Goal: Use online tool/utility: Utilize a website feature to perform a specific function

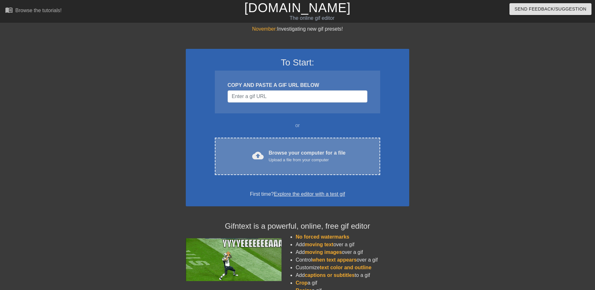
click at [299, 155] on div "Browse your computer for a file Upload a file from your computer" at bounding box center [307, 156] width 77 height 14
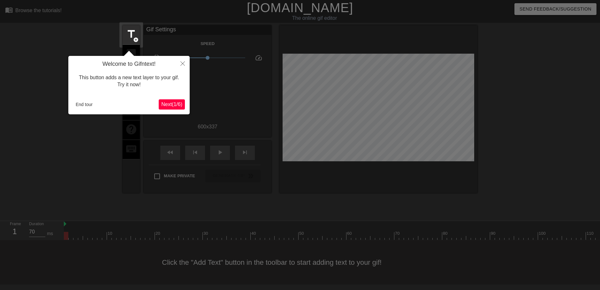
click at [167, 102] on span "Next ( 1 / 6 )" at bounding box center [171, 104] width 21 height 5
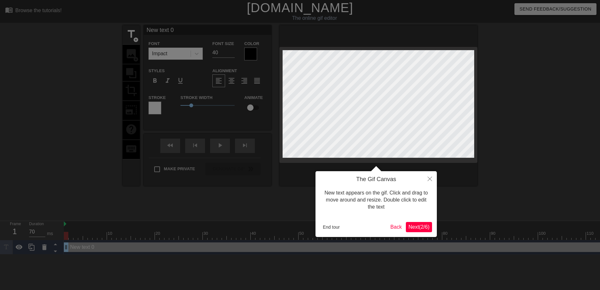
click at [420, 226] on span "Next ( 2 / 6 )" at bounding box center [418, 226] width 21 height 5
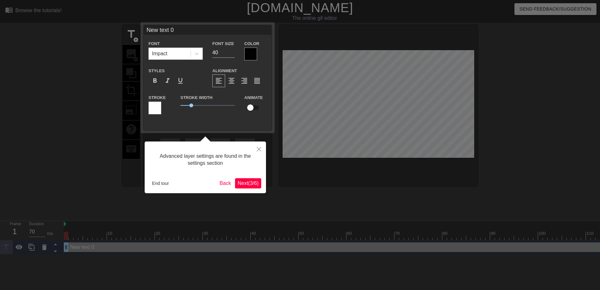
click at [244, 183] on span "Next ( 3 / 6 )" at bounding box center [248, 182] width 21 height 5
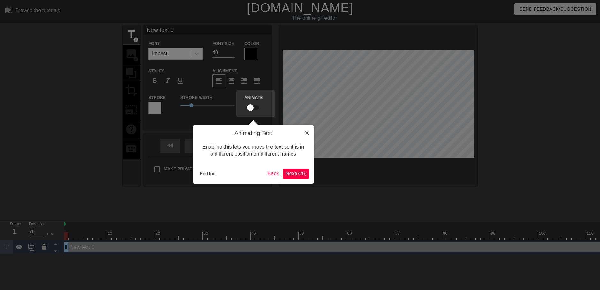
click at [295, 172] on span "Next ( 4 / 6 )" at bounding box center [295, 173] width 21 height 5
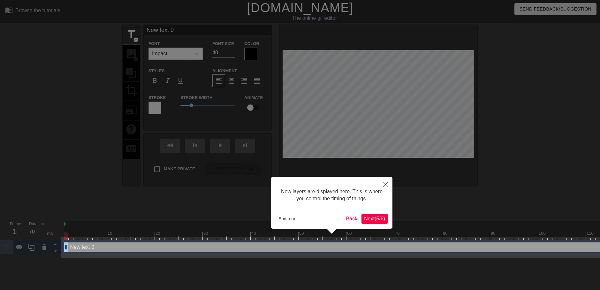
click at [373, 214] on button "Next ( 5 / 6 )" at bounding box center [374, 219] width 26 height 10
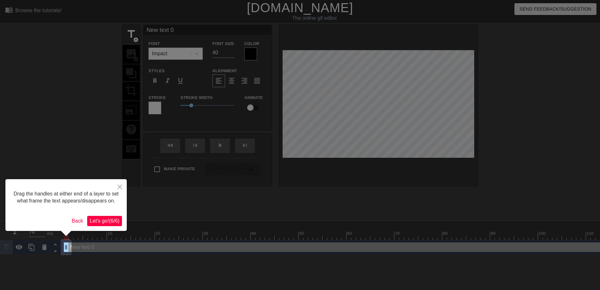
click at [102, 218] on span "Let's go! ( 6 / 6 )" at bounding box center [105, 220] width 30 height 5
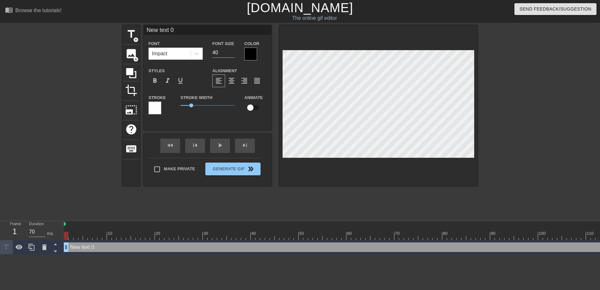
click at [339, 215] on div "title add_circle image add_circle crop photo_size_select_large help keyboard Ne…" at bounding box center [300, 121] width 355 height 192
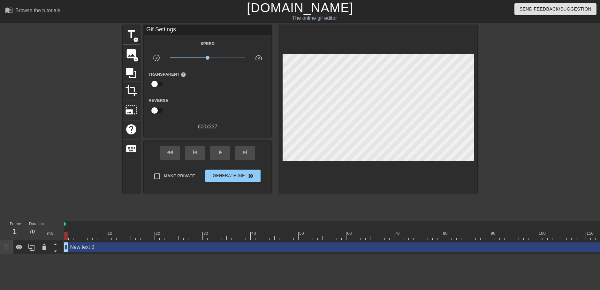
click at [297, 6] on link "[DOMAIN_NAME]" at bounding box center [300, 8] width 106 height 14
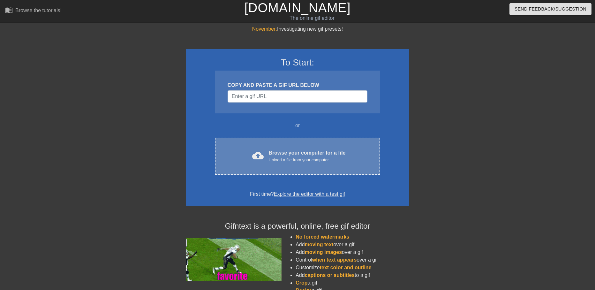
click at [308, 158] on div "Upload a file from your computer" at bounding box center [307, 160] width 77 height 6
click at [264, 152] on span "cloud_upload" at bounding box center [257, 155] width 11 height 11
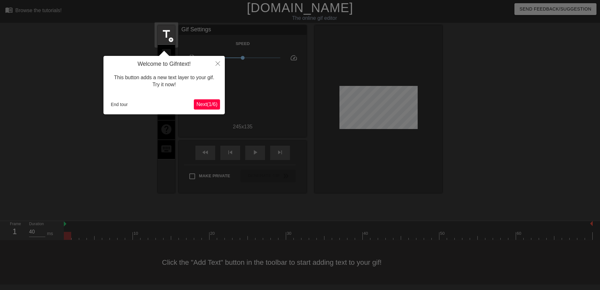
click at [209, 105] on span "Next ( 1 / 6 )" at bounding box center [206, 104] width 21 height 5
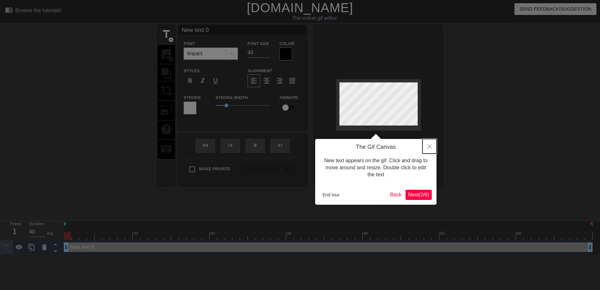
click at [428, 148] on icon "Close" at bounding box center [429, 146] width 4 height 4
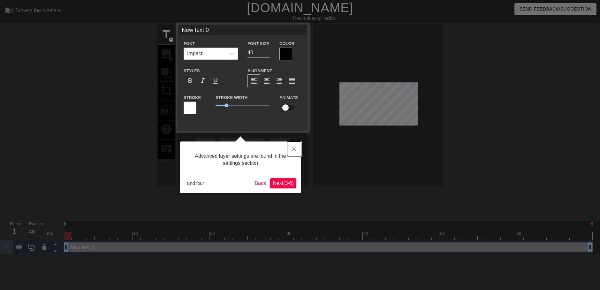
click at [292, 146] on button "Close" at bounding box center [294, 148] width 14 height 15
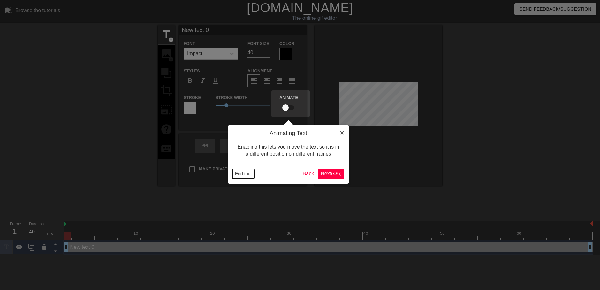
click at [253, 175] on button "End tour" at bounding box center [243, 174] width 22 height 10
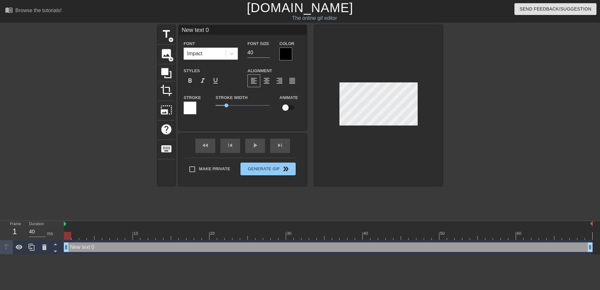
click at [357, 158] on div at bounding box center [379, 105] width 128 height 161
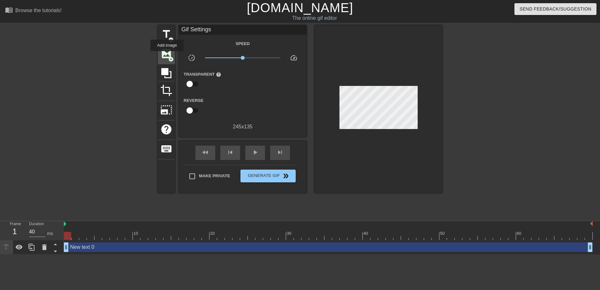
click at [167, 56] on span "image" at bounding box center [166, 54] width 12 height 12
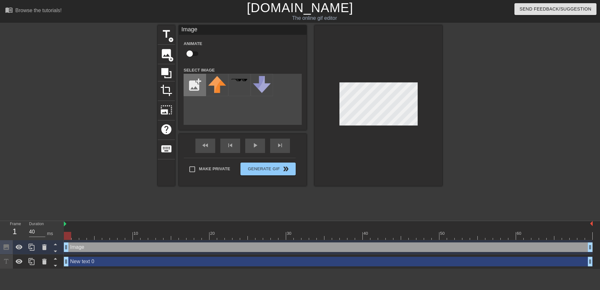
click at [199, 85] on input "file" at bounding box center [195, 85] width 22 height 22
type input "C:\fakepath\2.gif"
click at [215, 82] on img at bounding box center [217, 81] width 18 height 10
click at [360, 49] on div at bounding box center [379, 105] width 128 height 161
click at [167, 34] on span "title" at bounding box center [166, 34] width 12 height 12
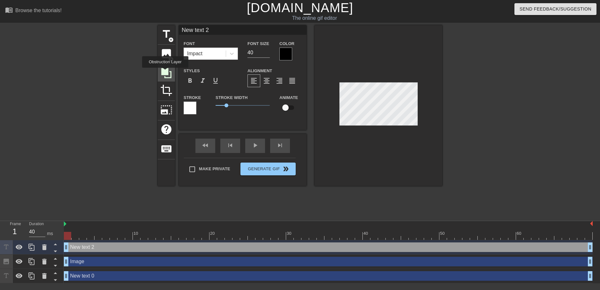
click at [165, 72] on icon at bounding box center [166, 73] width 10 height 10
